Goal: Information Seeking & Learning: Learn about a topic

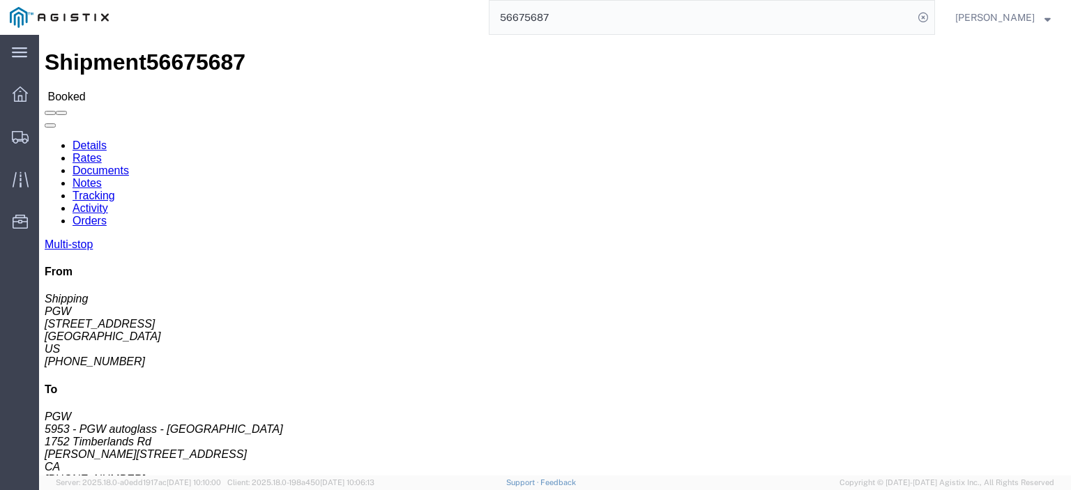
drag, startPoint x: 0, startPoint y: 0, endPoint x: 429, endPoint y: -7, distance: 428.8
click at [429, 0] on html "main_menu Created with Sketch. Collapse Menu Dashboard Shipments Traffic Resour…" at bounding box center [535, 245] width 1071 height 490
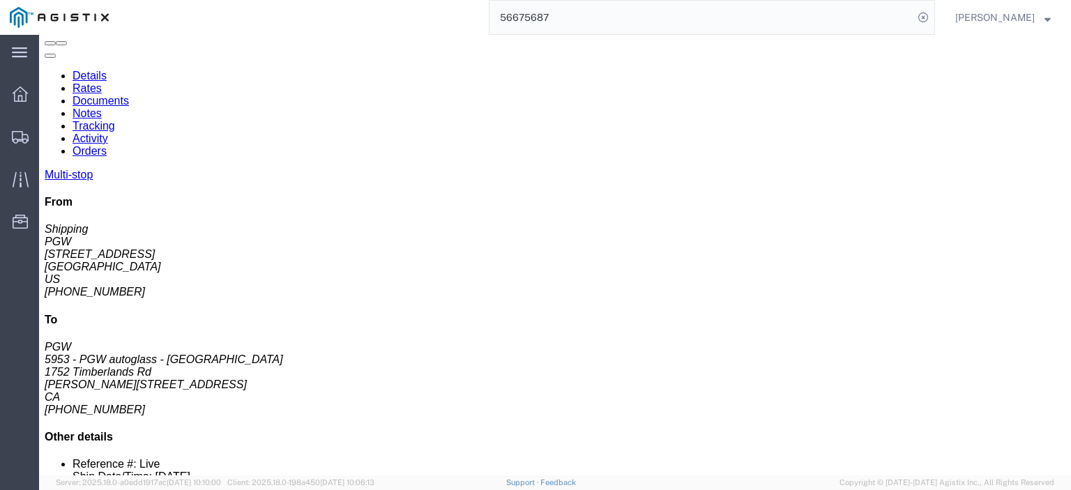
paste input "733492"
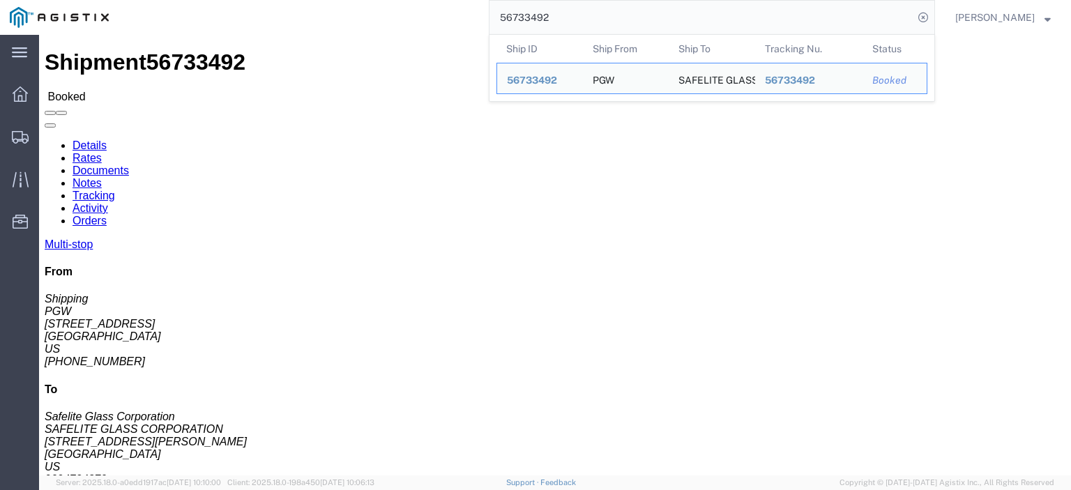
drag, startPoint x: 91, startPoint y: 162, endPoint x: 0, endPoint y: 169, distance: 90.9
click div "Shipment Detail Multi-stop Ship From PGW (Shipping) 5329 [STREET_ADDRESS] [PHON…"
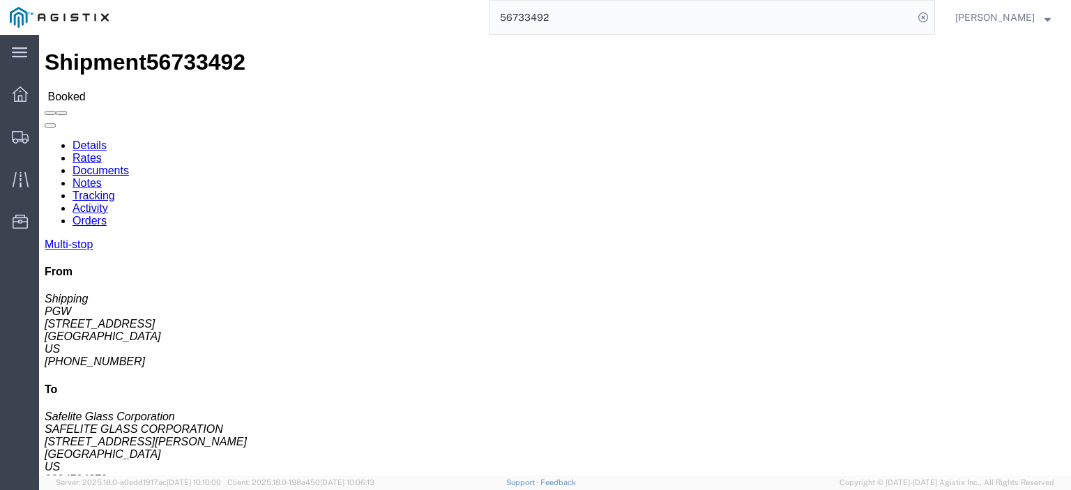
copy address "[STREET_ADDRESS]"
drag, startPoint x: 318, startPoint y: 165, endPoint x: 194, endPoint y: 163, distance: 123.4
click div "Ship To SAFELITE GLASS CORPORATION (Safelite Glass Corporation) SAFEOC [STREET_…"
copy address "[STREET_ADDRESS][PERSON_NAME]"
drag, startPoint x: 242, startPoint y: 148, endPoint x: 191, endPoint y: 139, distance: 51.8
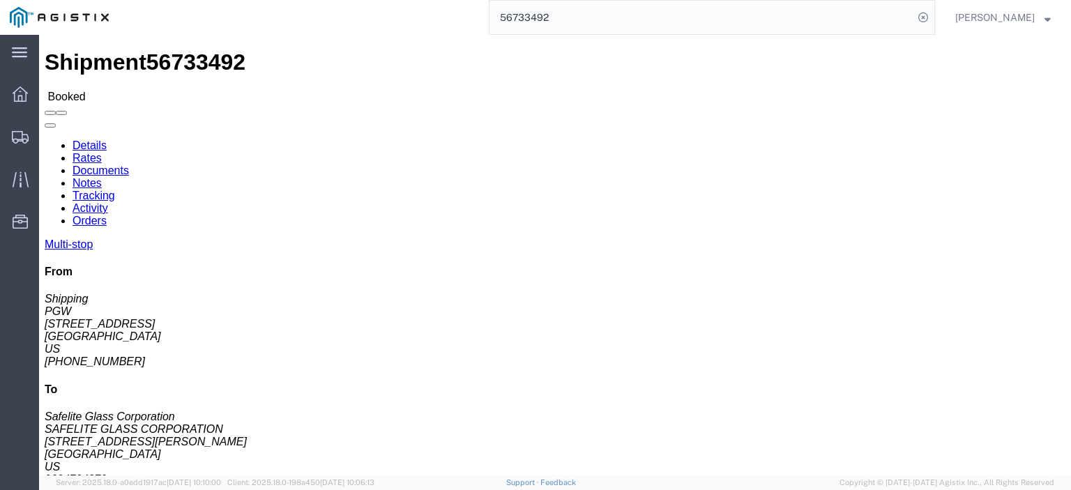
click div "Ship To SAFELITE GLASS CORPORATION (Safelite Glass Corporation) SAFEOC [STREET_…"
copy address "SAFELITE GLASS CORPORATION (Safelite Glass Corporation) SAFEOC"
drag, startPoint x: 247, startPoint y: 160, endPoint x: 198, endPoint y: 180, distance: 53.2
click div "Ship To SAFELITE GLASS CORPORATION (Safelite Glass Corporation) SAFEOC [STREET_…"
copy address "[GEOGRAPHIC_DATA]"
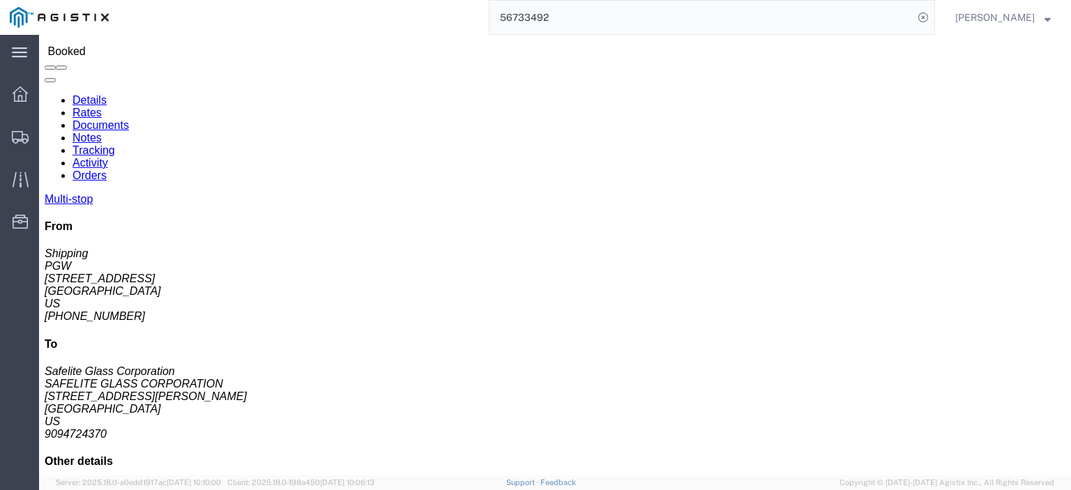
scroll to position [70, 0]
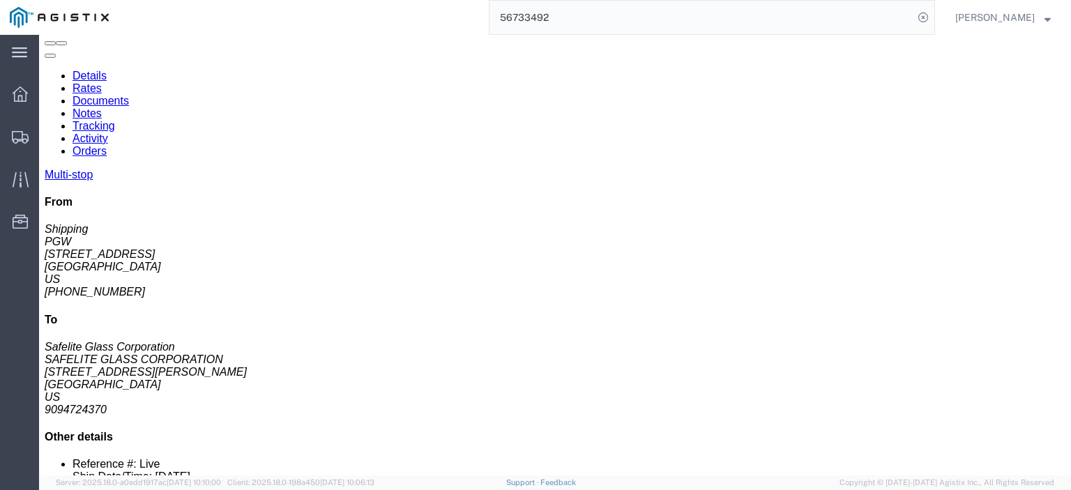
drag, startPoint x: 261, startPoint y: 340, endPoint x: 163, endPoint y: 343, distance: 98.3
click div "[STREET_ADDRESS]"
copy div "[STREET_ADDRESS]"
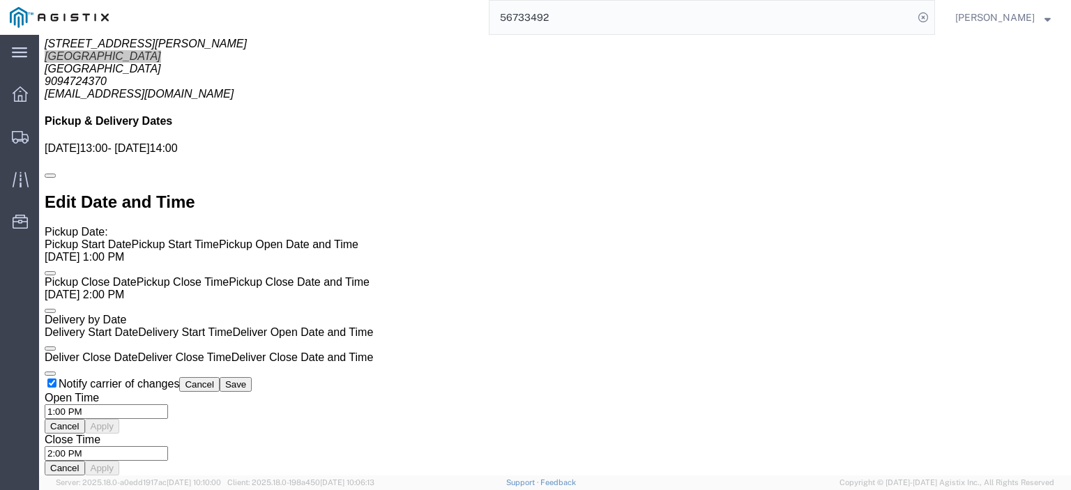
scroll to position [976, 0]
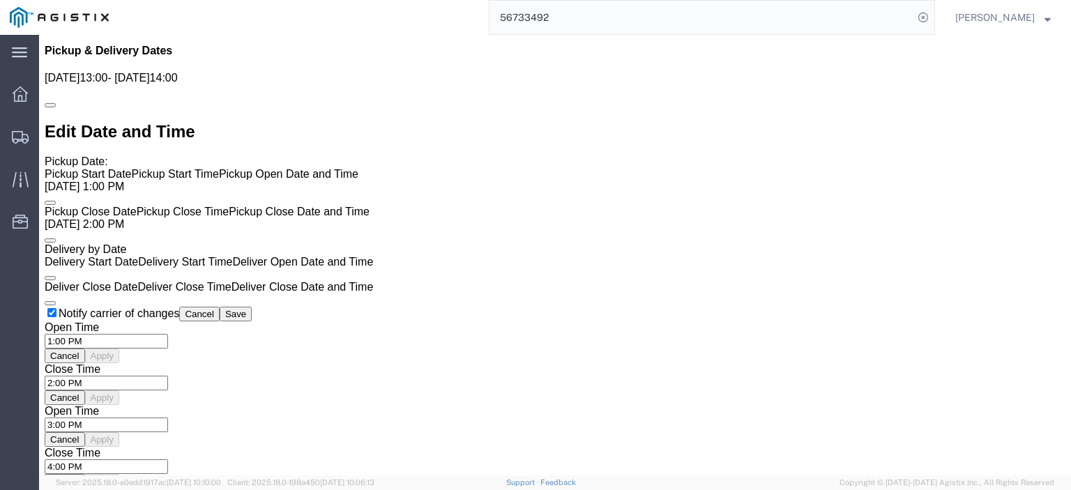
click link "Rates"
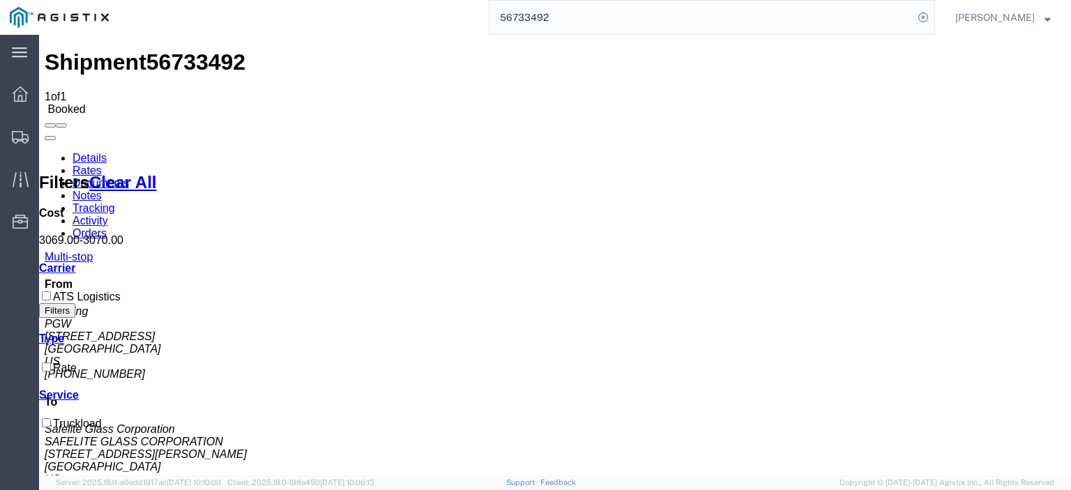
click at [102, 190] on link "Notes" at bounding box center [86, 196] width 29 height 12
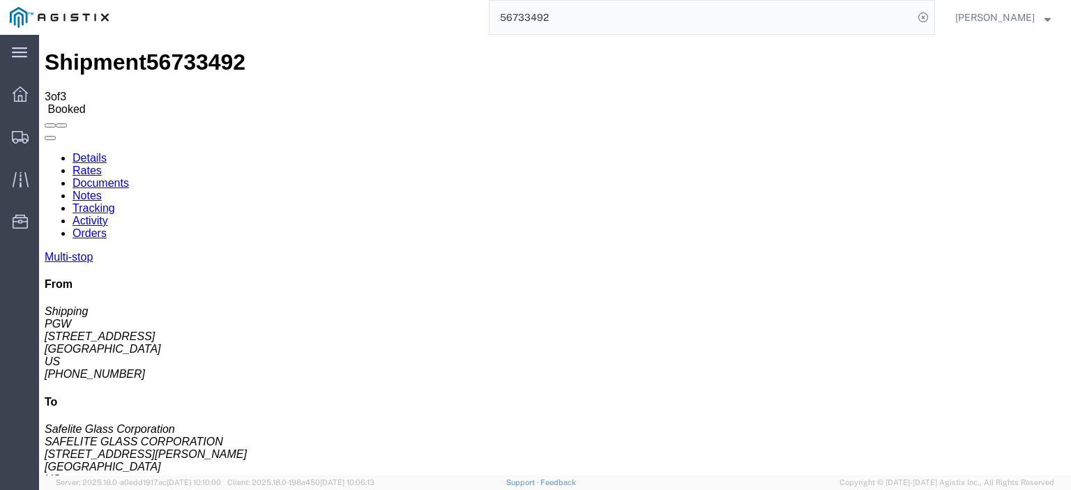
drag, startPoint x: 593, startPoint y: 10, endPoint x: 544, endPoint y: 5, distance: 49.1
click at [548, 6] on input "56733492" at bounding box center [701, 17] width 424 height 33
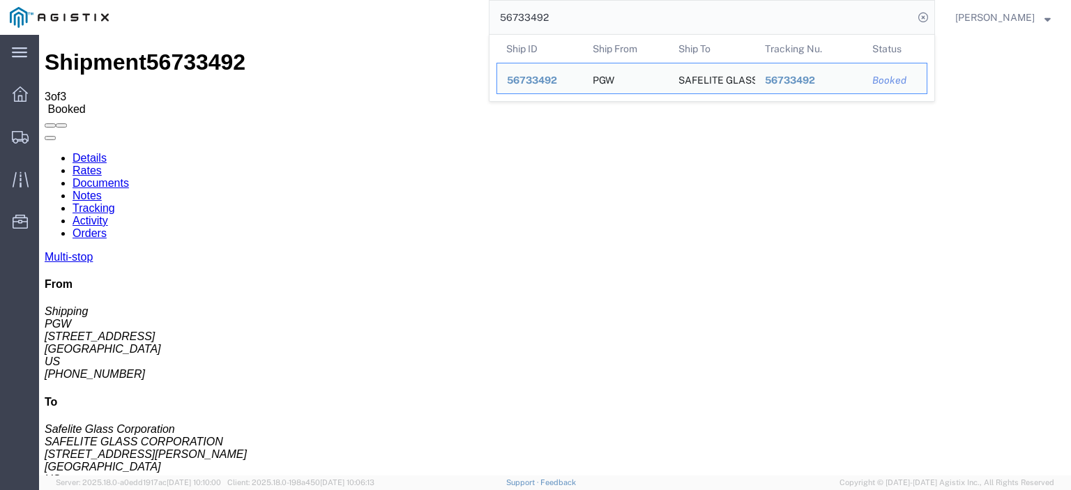
click at [541, 13] on input "56733492" at bounding box center [701, 17] width 424 height 33
paste input "507"
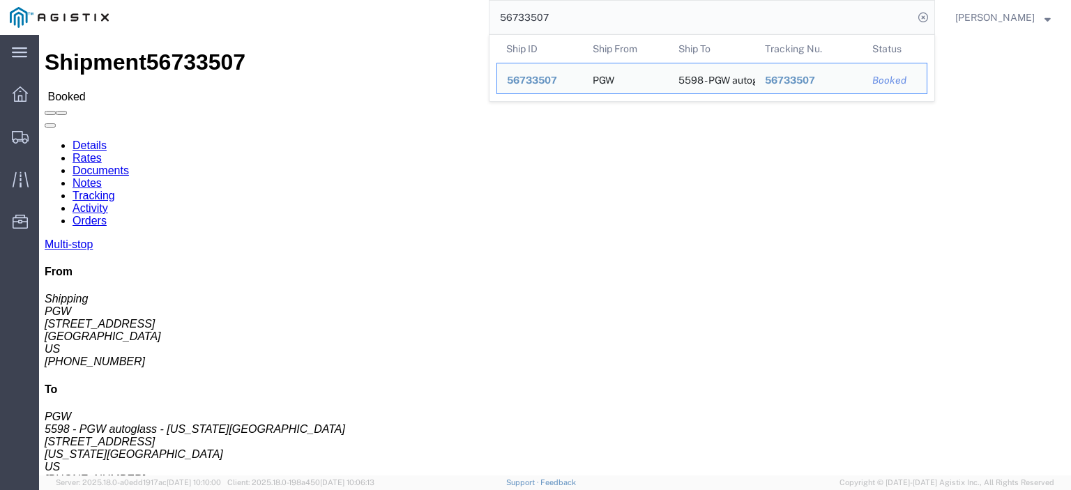
drag, startPoint x: 123, startPoint y: 165, endPoint x: 3, endPoint y: 165, distance: 119.9
click div "Ship From PGW (Shipping) 5407 [STREET_ADDRESS] [PHONE_NUMBER] [EMAIL_ADDRESS][D…"
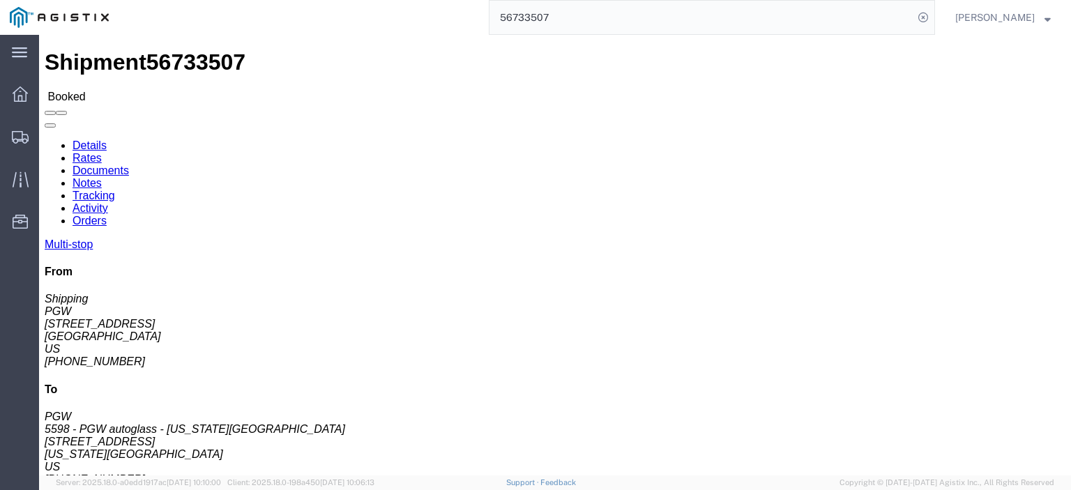
copy address "[STREET_ADDRESS]"
drag, startPoint x: 299, startPoint y: 162, endPoint x: 200, endPoint y: 163, distance: 99.0
click div "Ship To 5598 - PGW autoglass - [US_STATE][GEOGRAPHIC_DATA] (PGW) 5598 [STREET_A…"
copy address "[STREET_ADDRESS]"
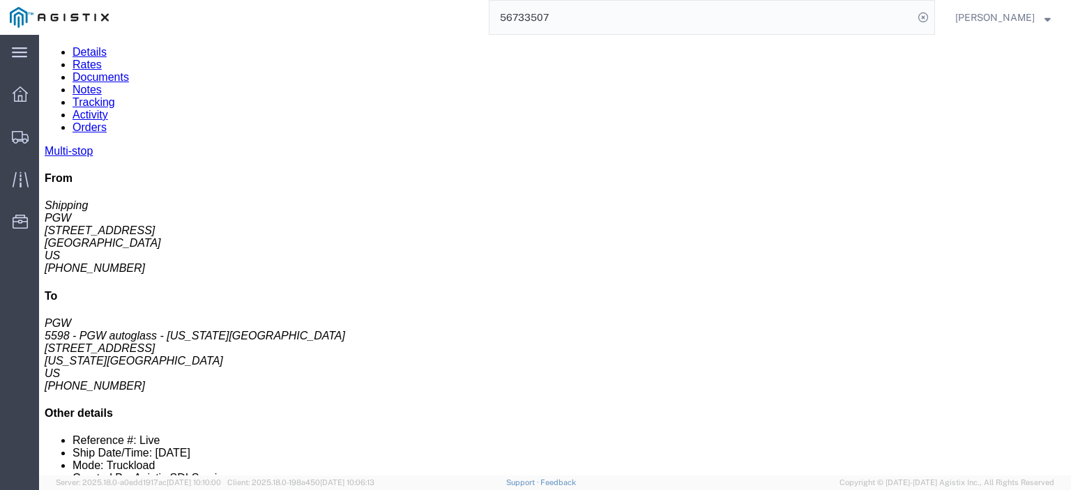
scroll to position [70, 0]
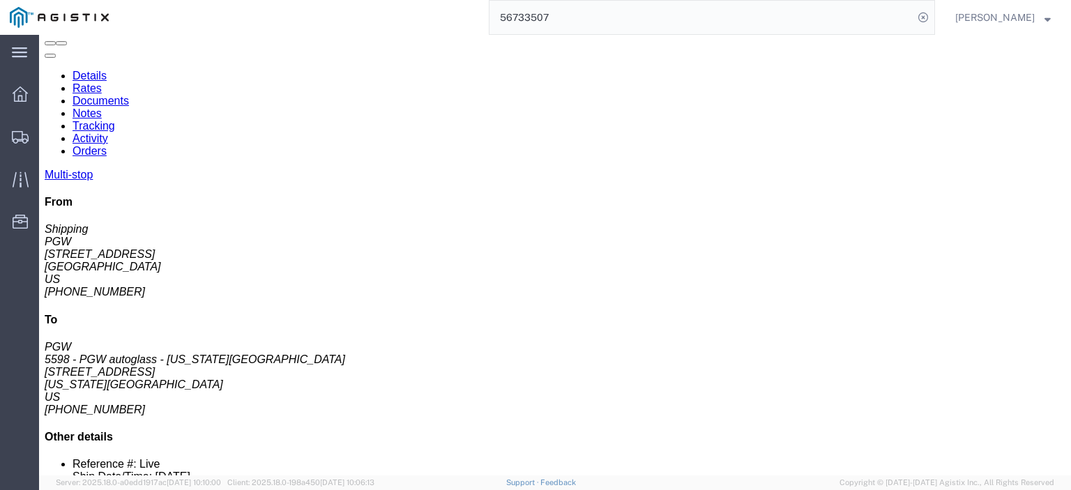
drag, startPoint x: 252, startPoint y: 342, endPoint x: 153, endPoint y: 342, distance: 98.3
click td "5706 - PGW autoglass - [GEOGRAPHIC_DATA] [STREET_ADDRESS]"
copy div "[STREET_ADDRESS]"
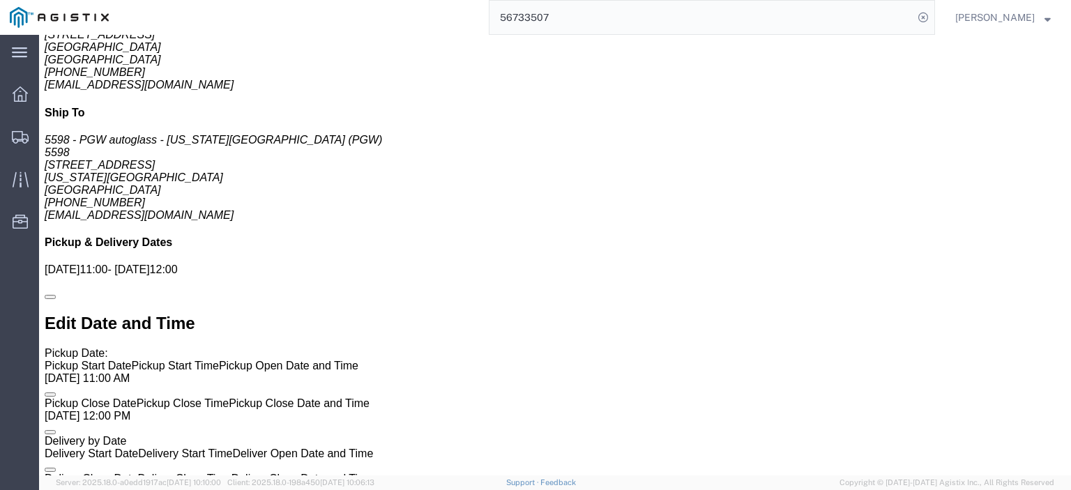
scroll to position [906, 0]
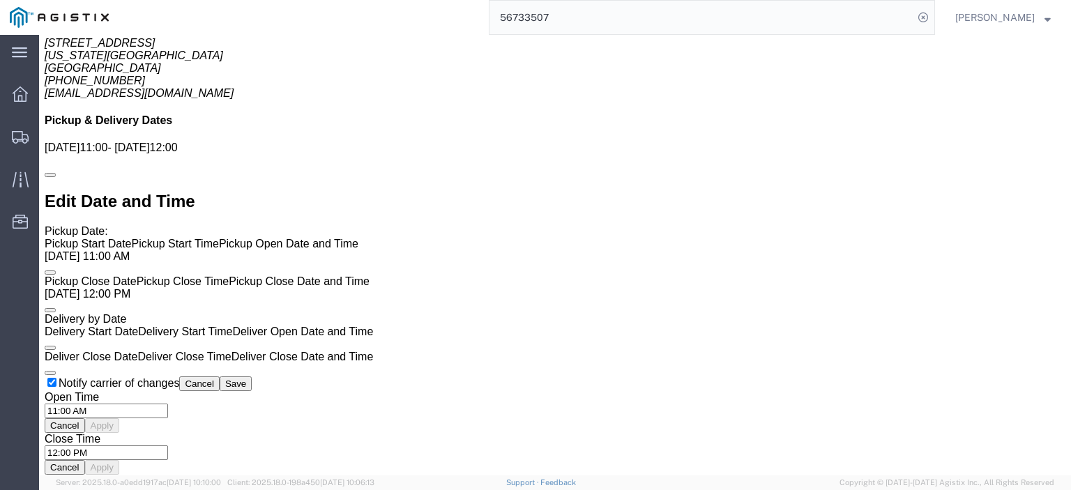
click link "Rates"
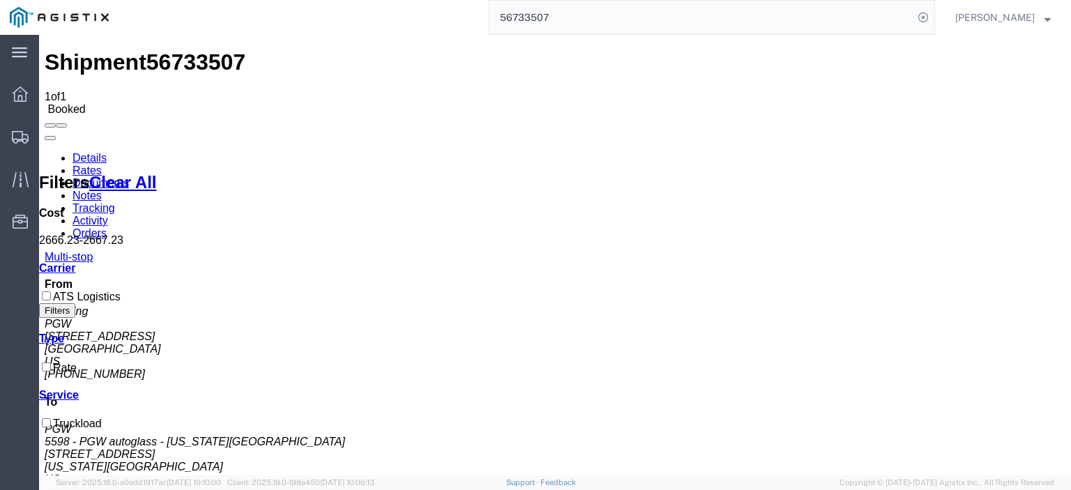
click at [102, 190] on link "Notes" at bounding box center [86, 196] width 29 height 12
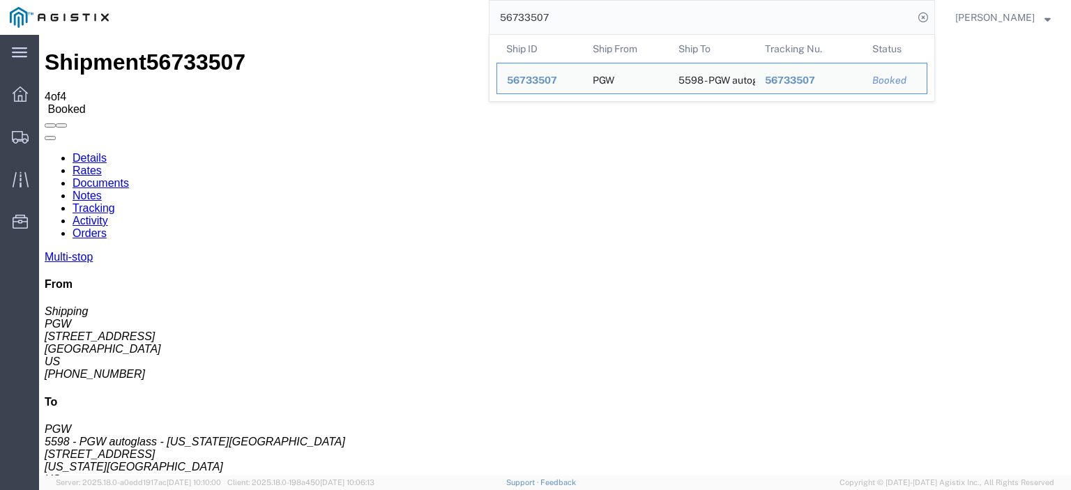
drag, startPoint x: 589, startPoint y: 8, endPoint x: 471, endPoint y: 6, distance: 118.5
click at [480, 7] on div "56733507 Ship ID Ship From Ship To Tracking Nu. Status Ship ID 56733507 Ship Fr…" at bounding box center [527, 17] width 816 height 35
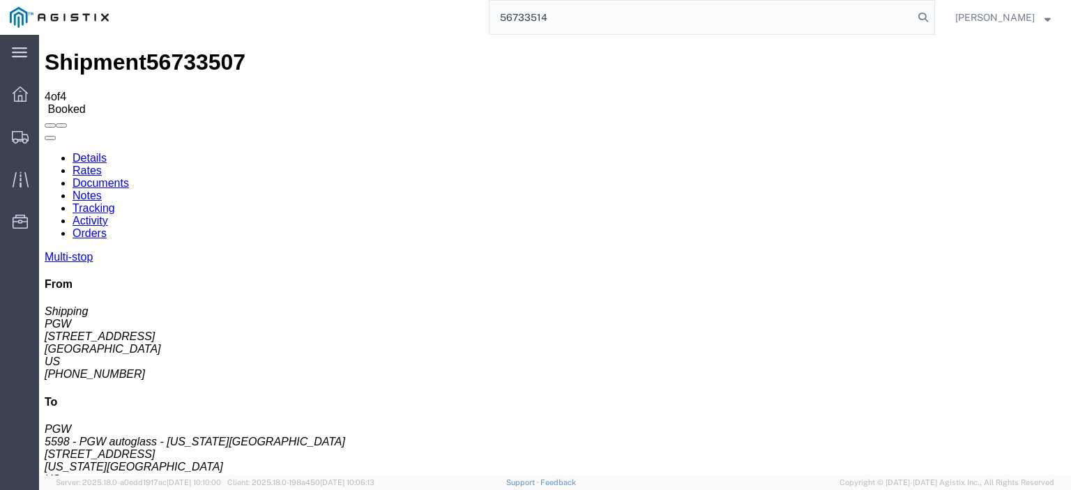
type input "56733514"
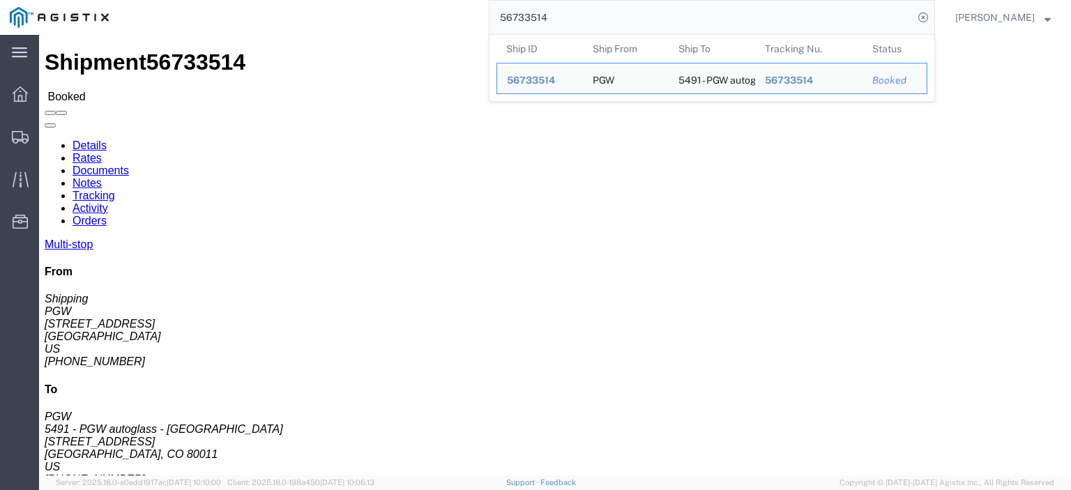
click span "56733514"
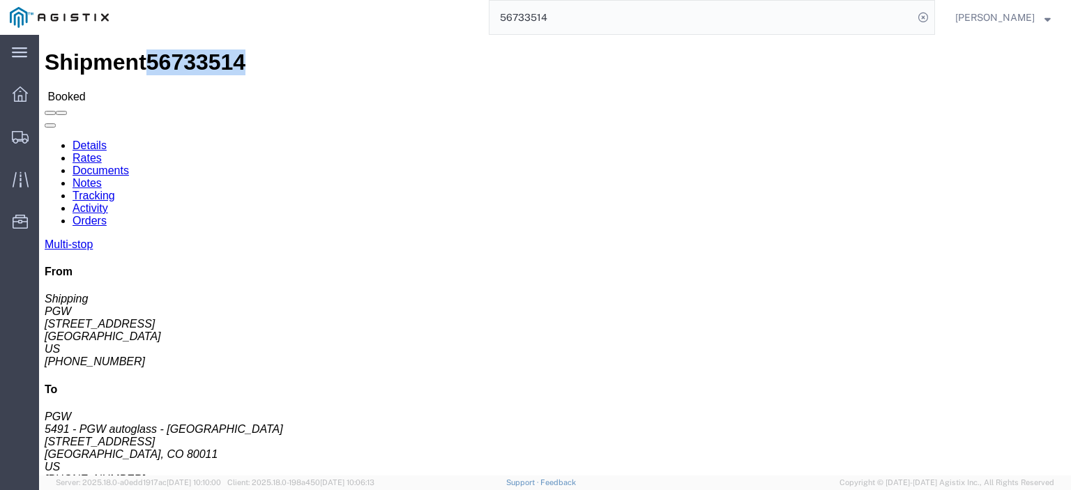
copy span "56733514"
drag, startPoint x: 125, startPoint y: 165, endPoint x: 14, endPoint y: 165, distance: 111.5
click address "PGW (Shipping) 5407 [STREET_ADDRESS] [PHONE_NUMBER] [EMAIL_ADDRESS][DOMAIN_NAME]"
copy address "[STREET_ADDRESS]"
drag, startPoint x: 280, startPoint y: 162, endPoint x: 197, endPoint y: 167, distance: 83.1
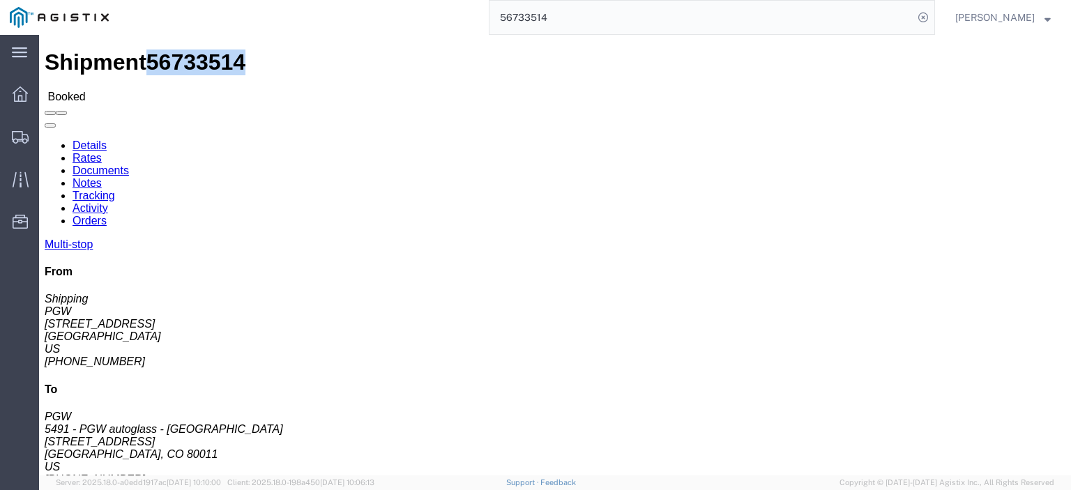
click div "Ship To 5491 - PGW autoglass - [GEOGRAPHIC_DATA] (PGW) 5491 [STREET_ADDRESS] [P…"
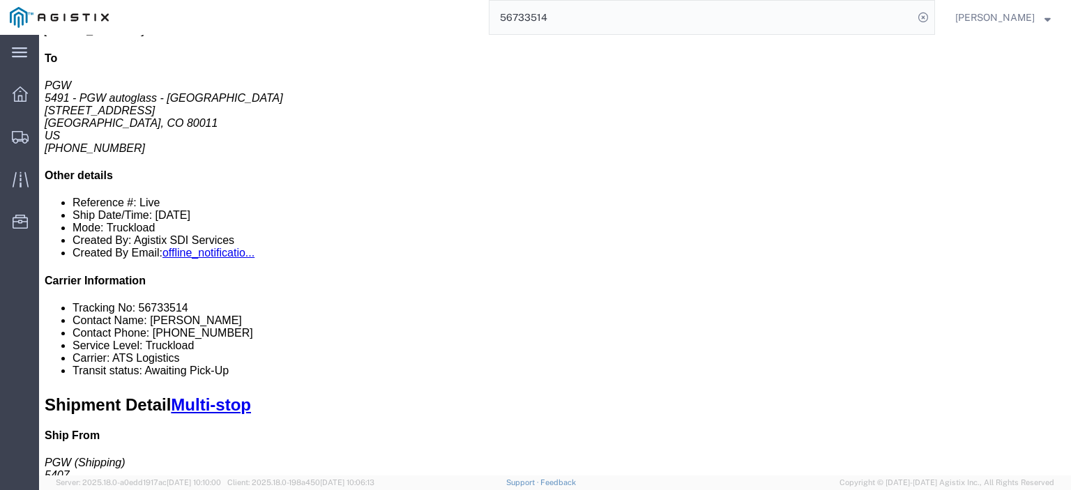
scroll to position [279, 0]
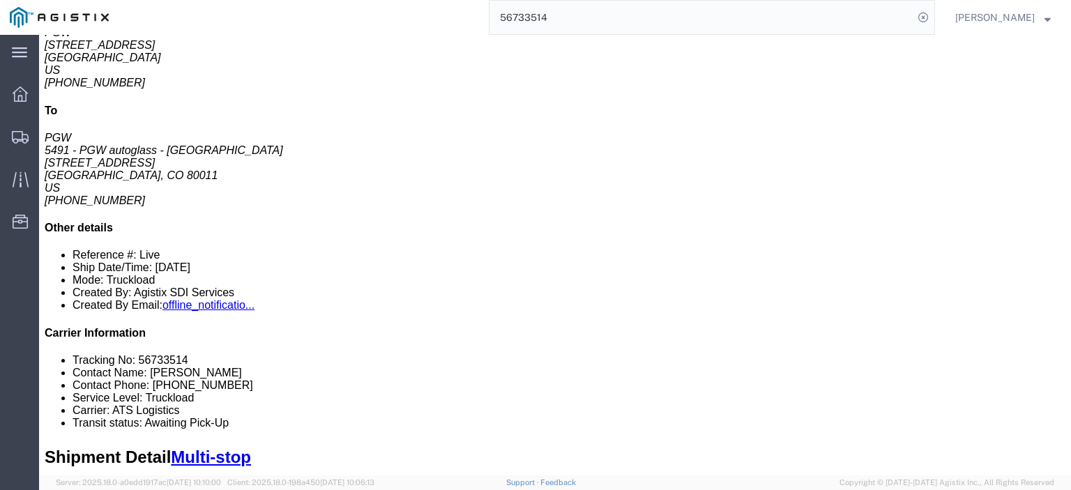
drag, startPoint x: 234, startPoint y: 131, endPoint x: 152, endPoint y: 135, distance: 82.3
click td "5418 - PGW autoglass - [GEOGRAPHIC_DATA] [STREET_ADDRESS]"
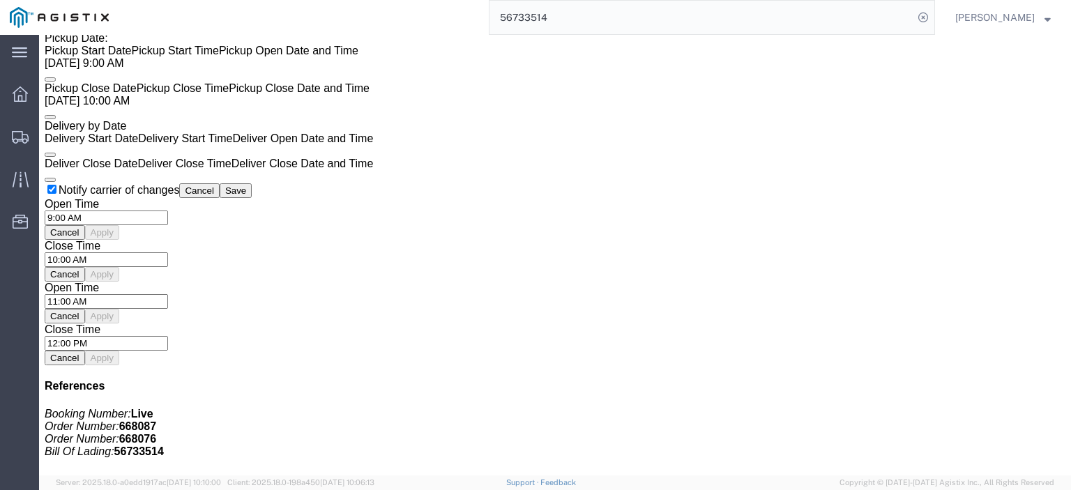
scroll to position [906, 0]
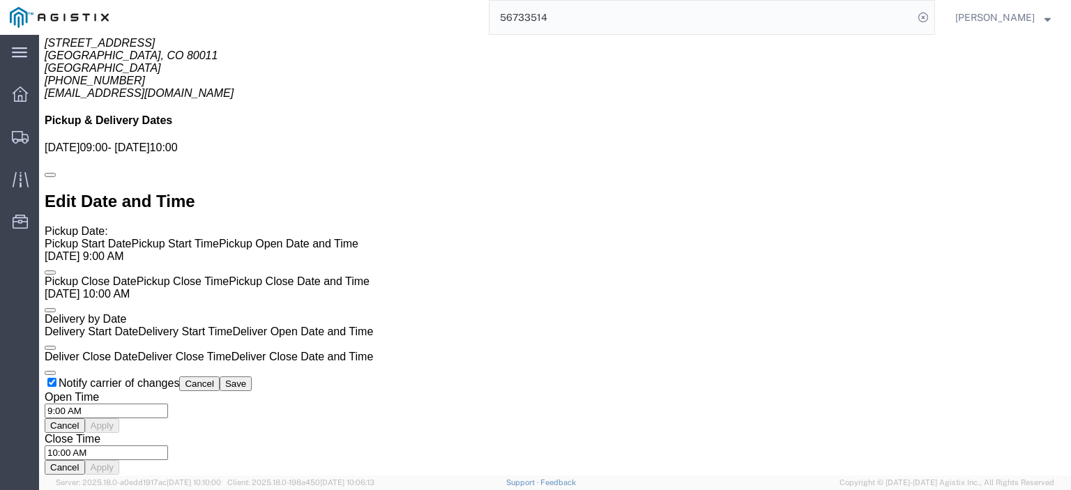
click link "Rates"
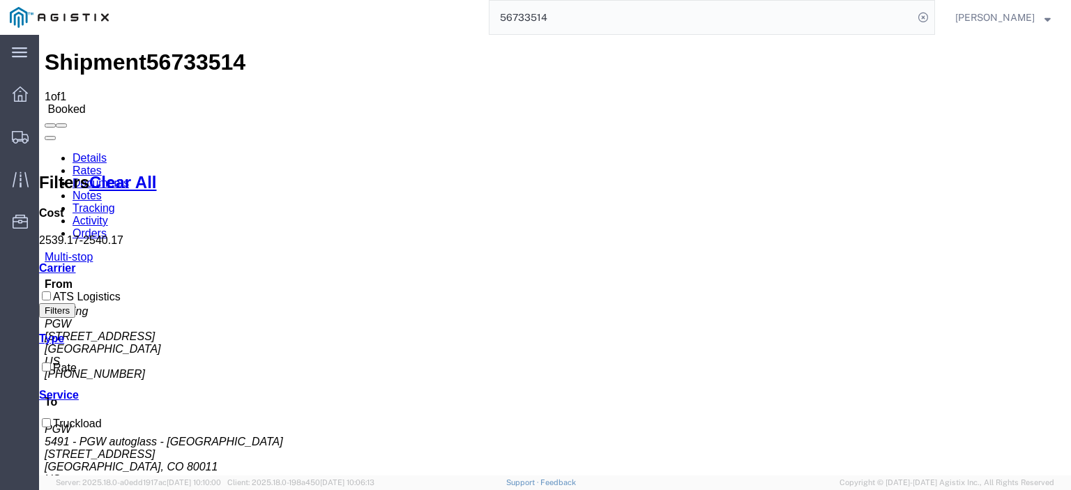
click at [102, 190] on link "Notes" at bounding box center [86, 196] width 29 height 12
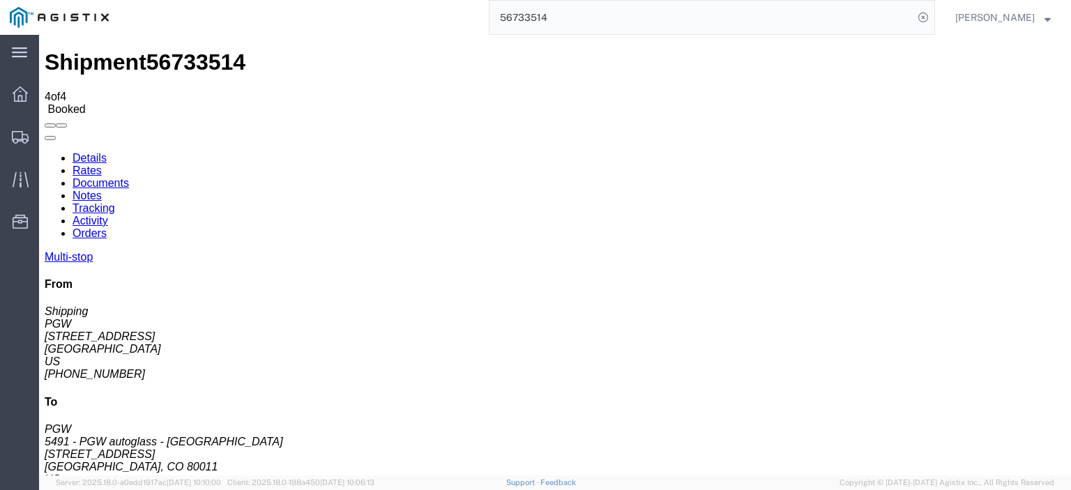
click at [72, 152] on link "Details" at bounding box center [89, 158] width 34 height 12
